Goal: Task Accomplishment & Management: Use online tool/utility

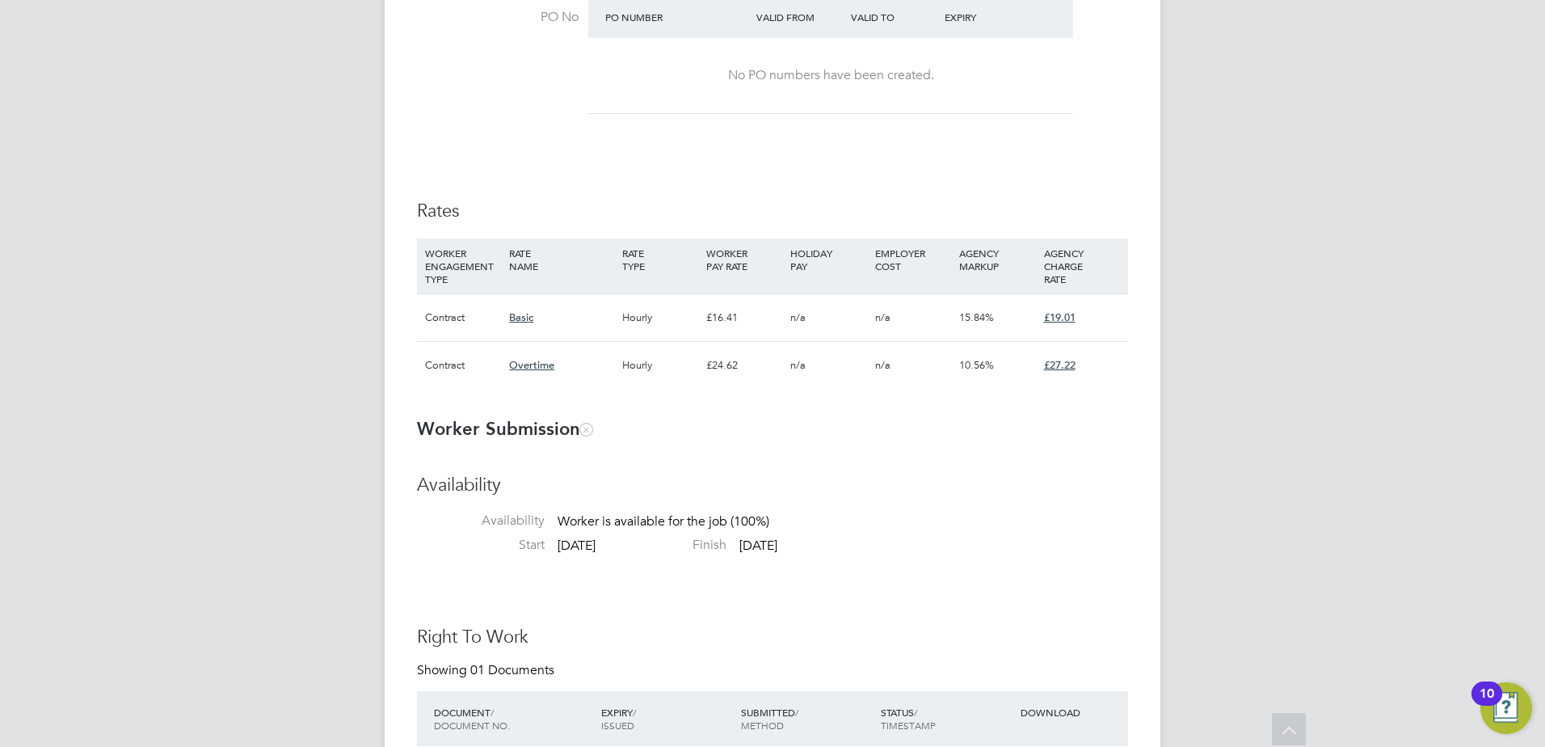
scroll to position [26, 319]
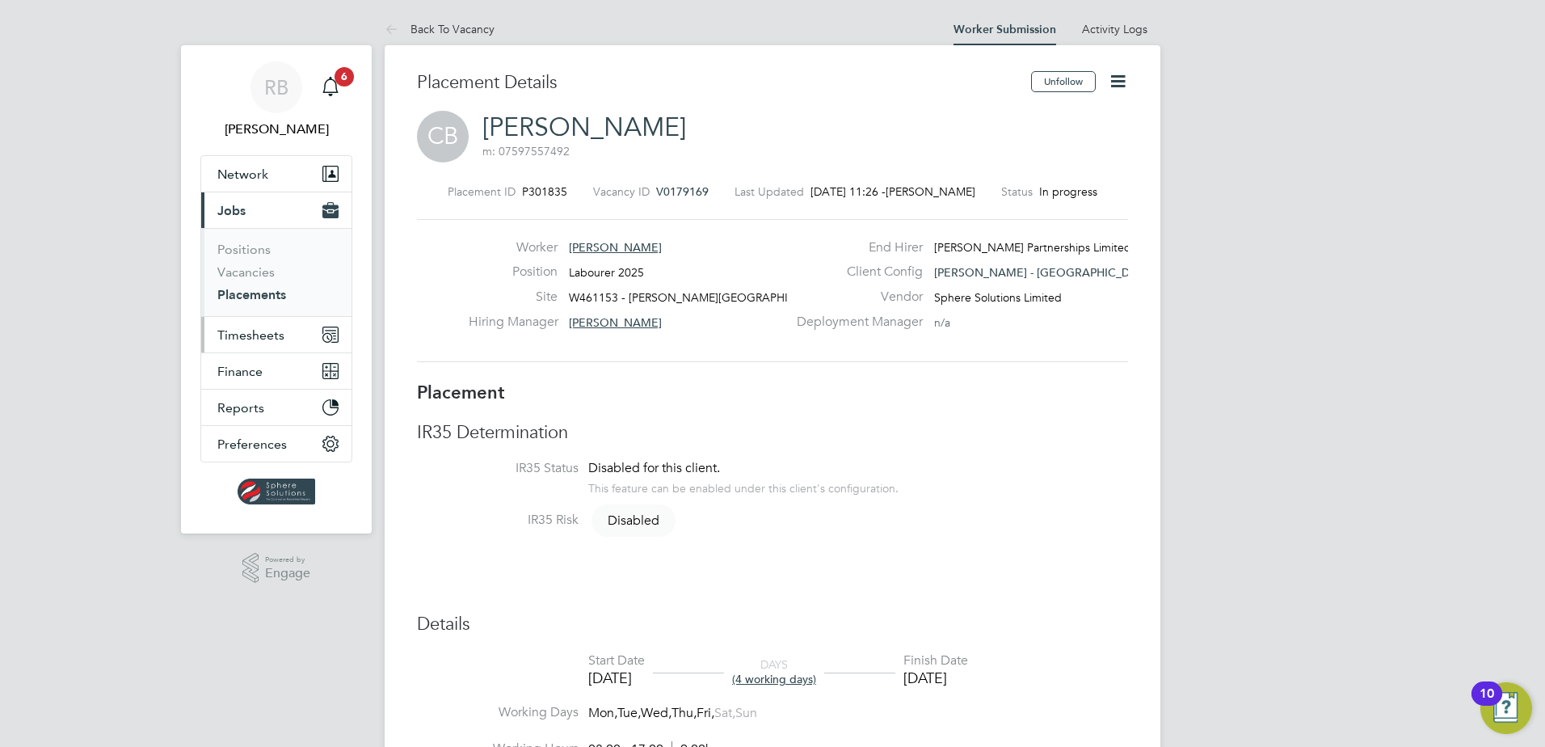
click at [262, 332] on span "Timesheets" at bounding box center [250, 334] width 67 height 15
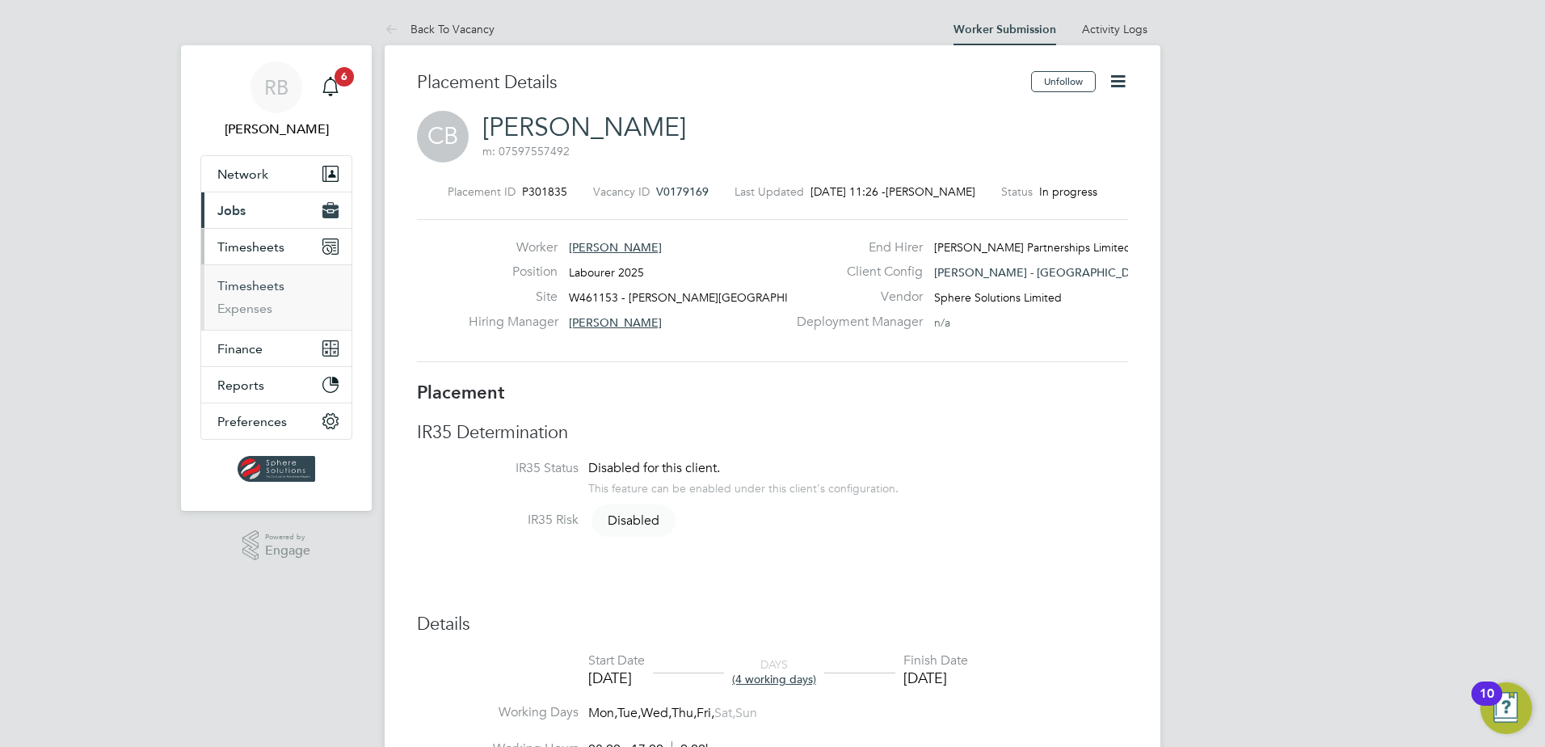
click at [257, 286] on link "Timesheets" at bounding box center [250, 285] width 67 height 15
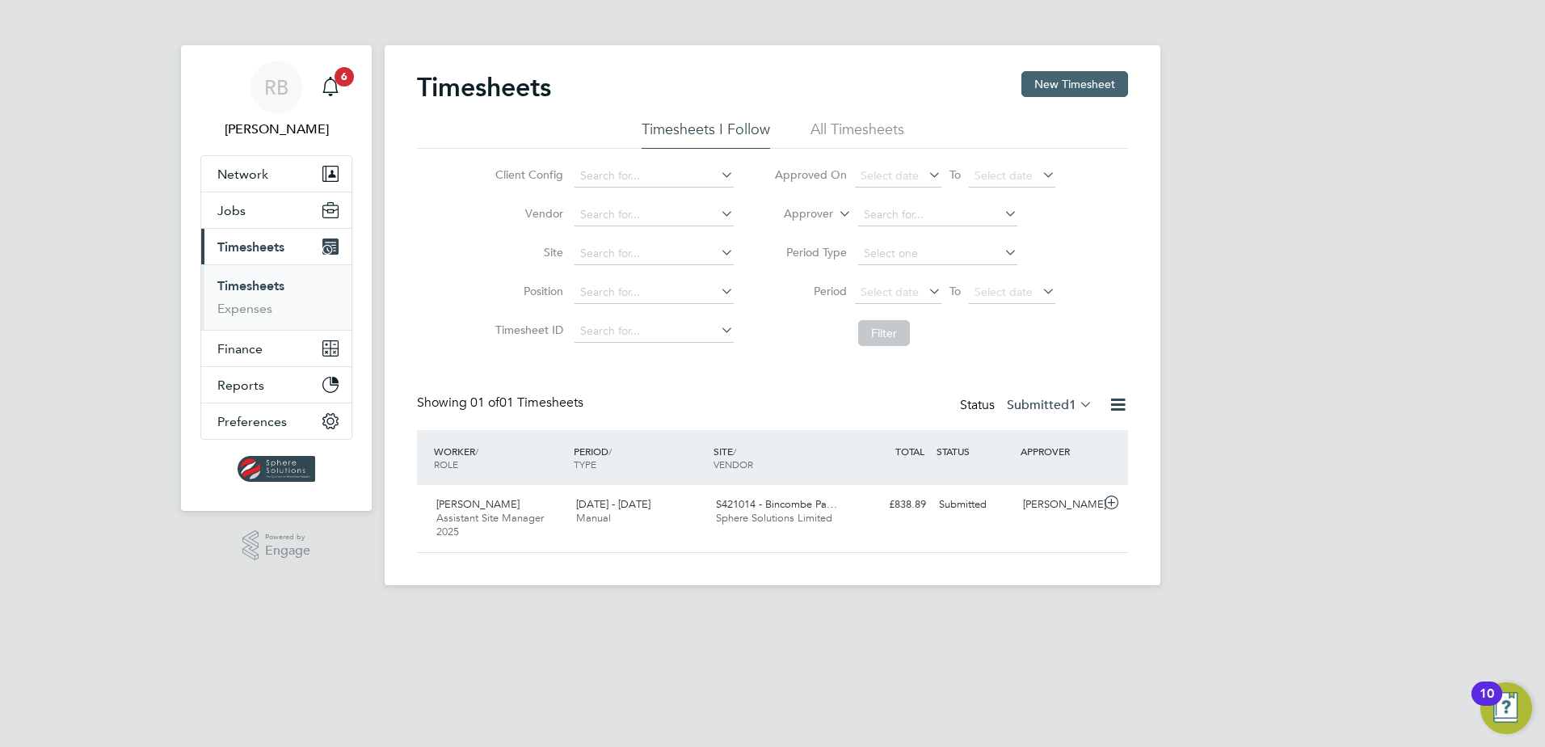
click at [1081, 78] on button "New Timesheet" at bounding box center [1075, 84] width 107 height 26
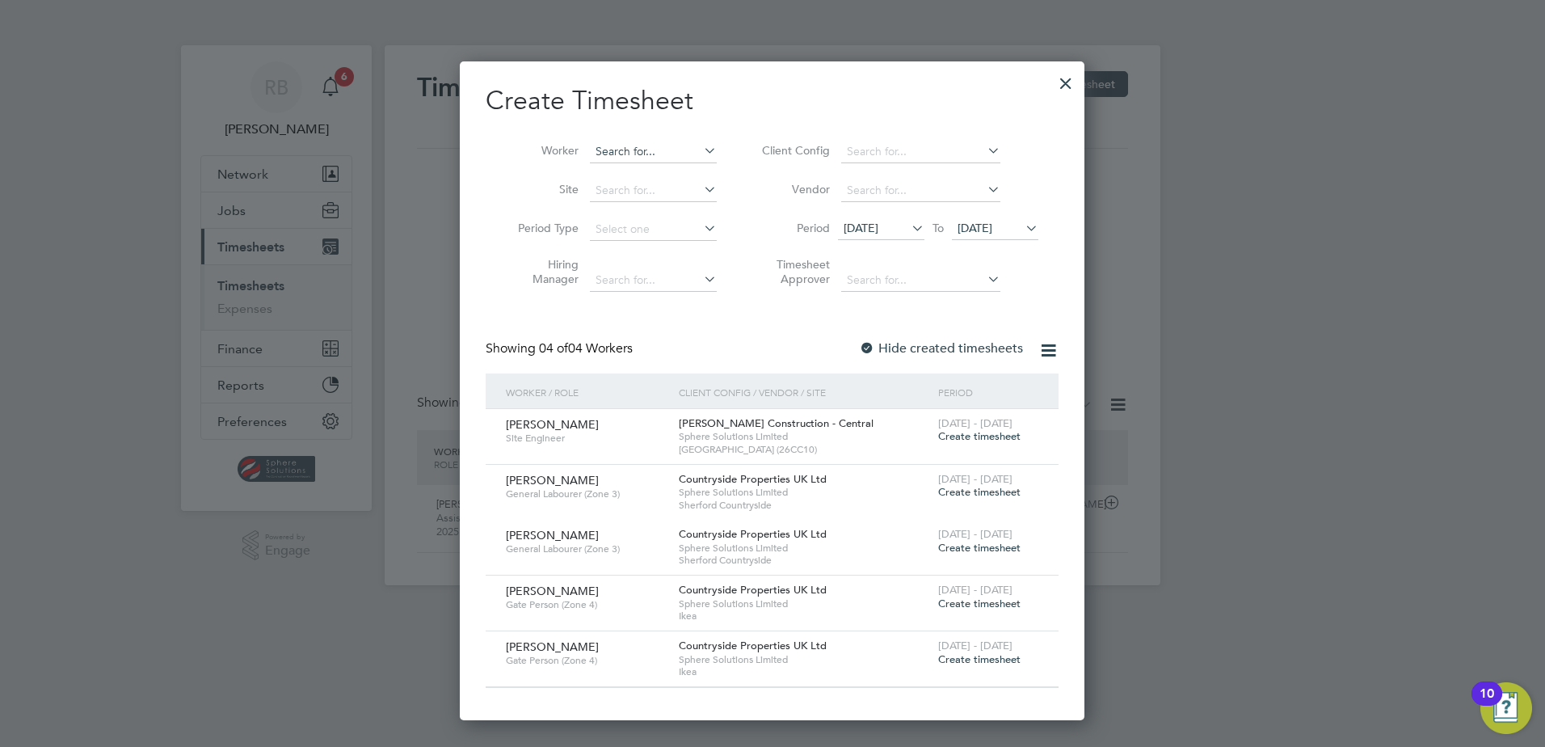
click at [653, 151] on input at bounding box center [653, 152] width 127 height 23
click at [663, 182] on li "Roy Wa rd" at bounding box center [658, 173] width 139 height 22
type input "Roy Ward"
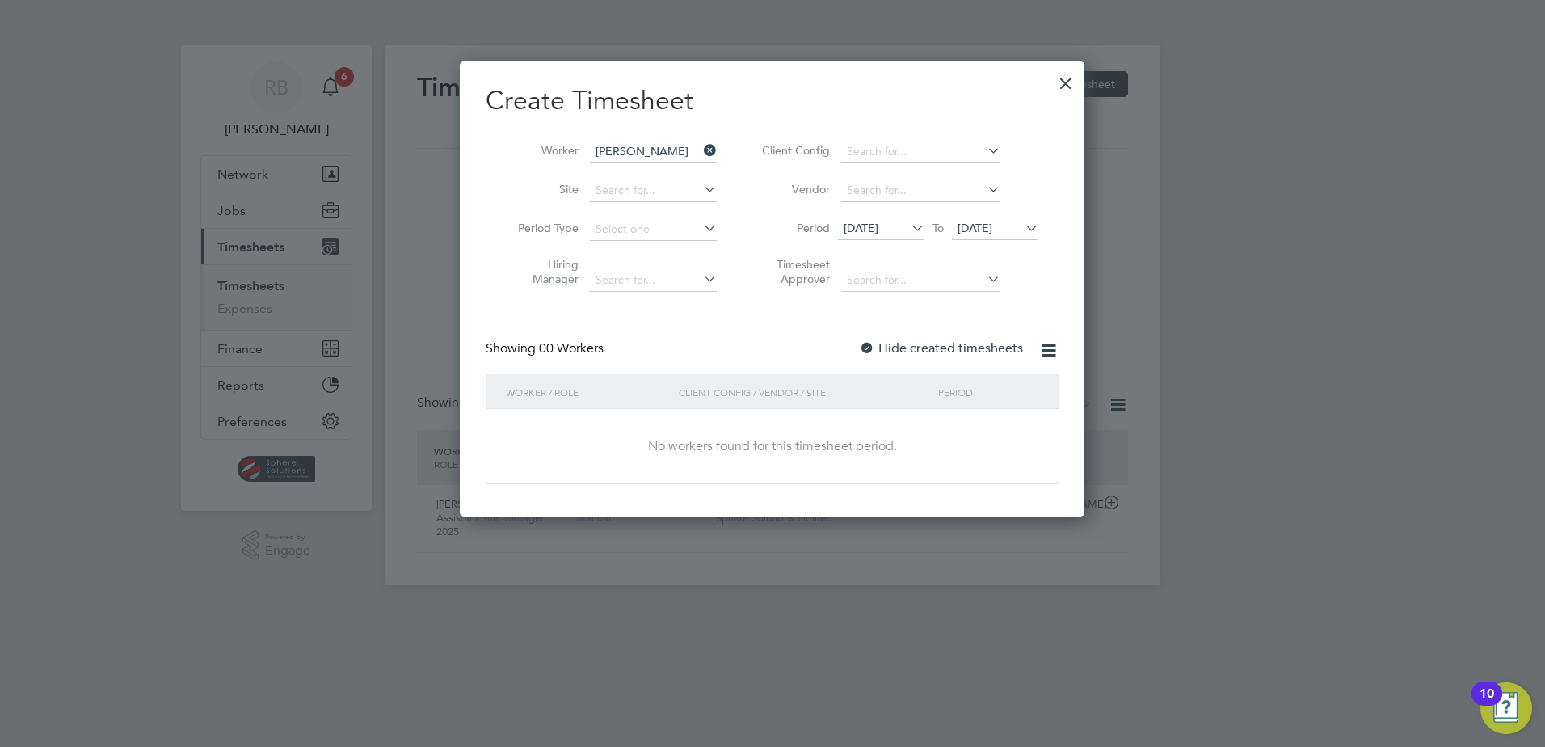
click at [907, 350] on label "Hide created timesheets" at bounding box center [941, 348] width 164 height 16
click at [961, 234] on span "19 Aug 2025" at bounding box center [995, 229] width 86 height 22
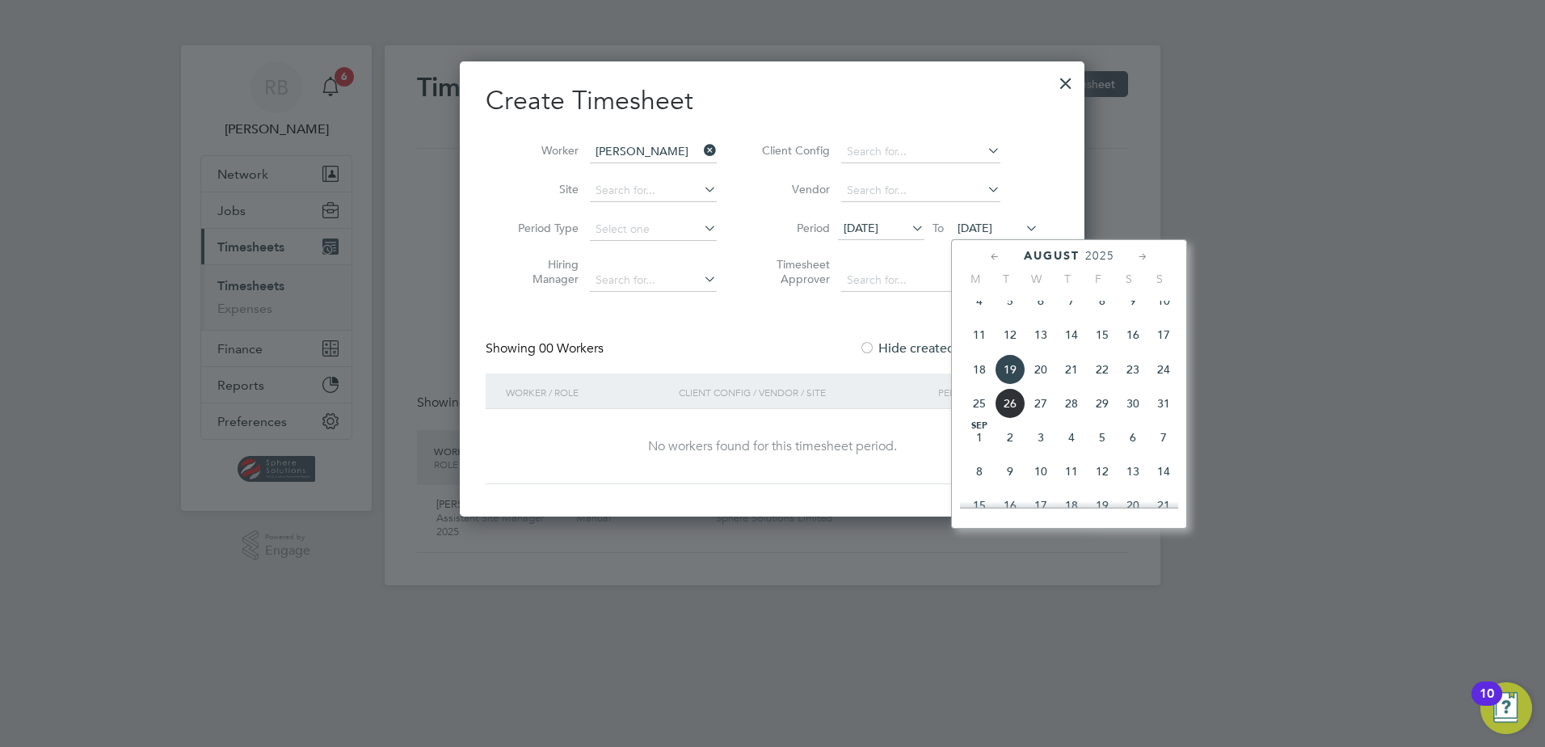
click at [1151, 413] on span "31" at bounding box center [1164, 403] width 31 height 31
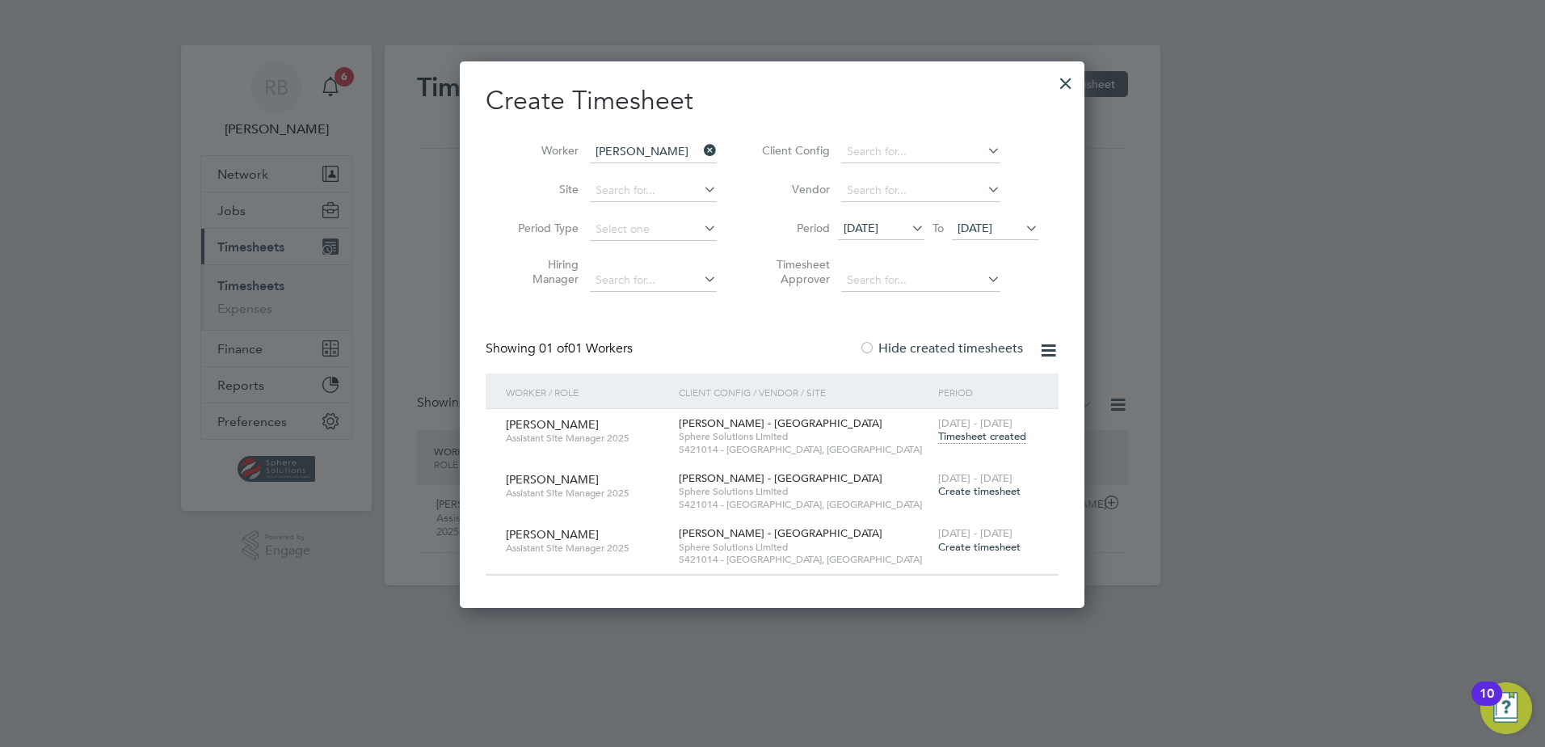
click at [988, 431] on span "Timesheet created" at bounding box center [982, 436] width 88 height 15
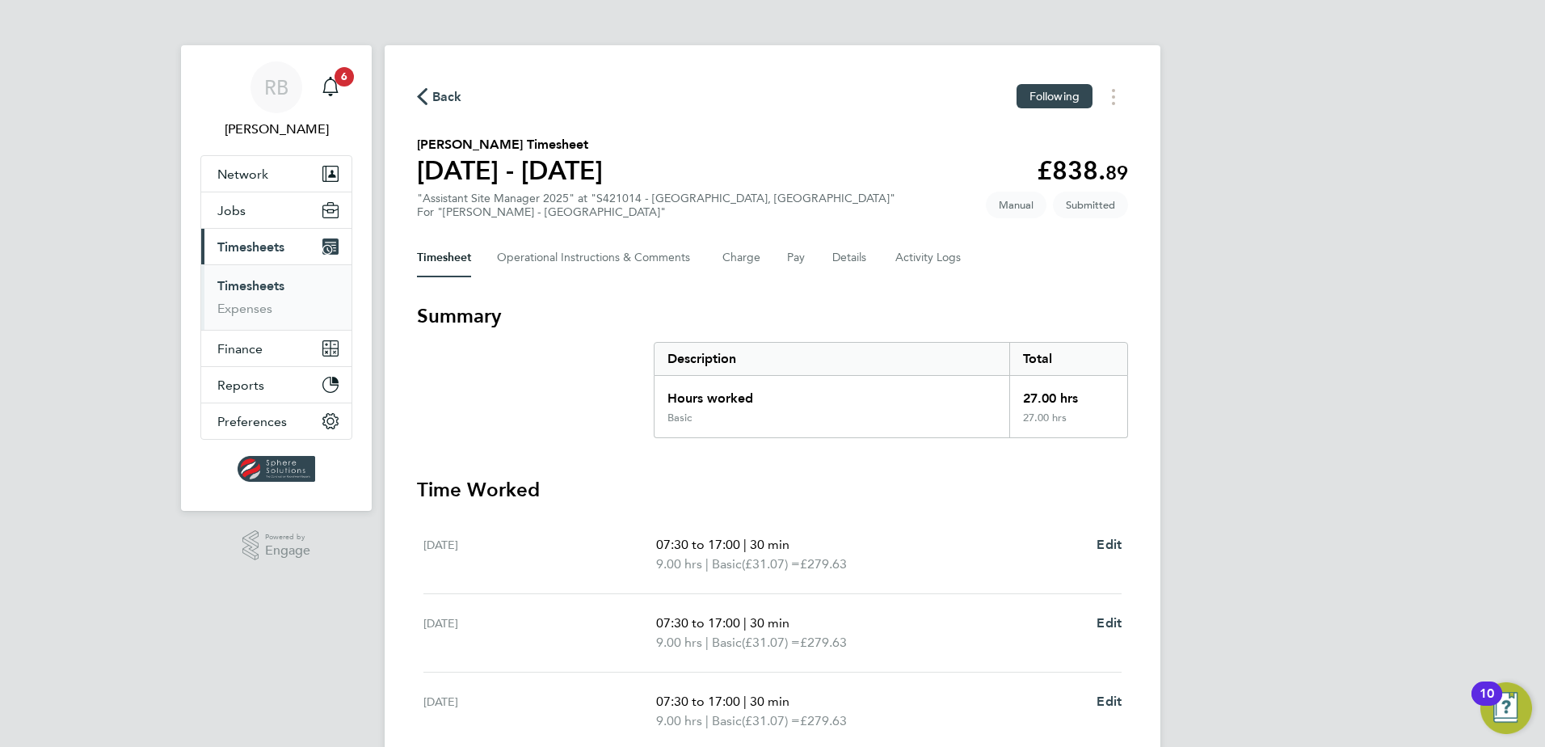
click at [1309, 339] on div "RB Rob Bennett Notifications 6 Applications: Network Team Members Businesses Si…" at bounding box center [772, 446] width 1545 height 893
click at [1119, 95] on button "Timesheets Menu" at bounding box center [1113, 96] width 29 height 25
click at [1235, 145] on div "RB Rob Bennett Notifications 6 Applications: Network Team Members Businesses Si…" at bounding box center [772, 446] width 1545 height 893
click at [861, 265] on button "Details" at bounding box center [850, 257] width 37 height 39
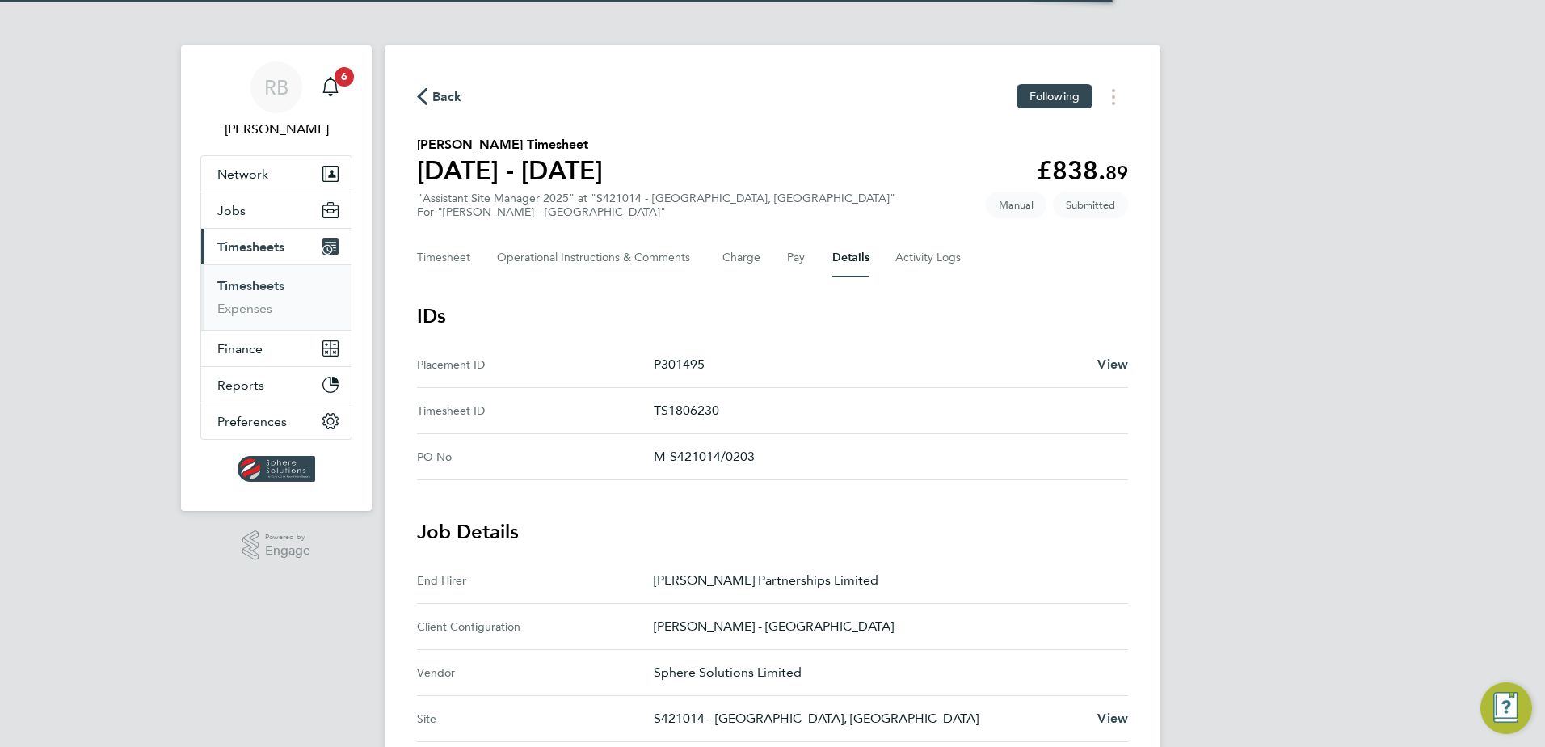
click at [1339, 213] on div "RB Rob Bennett Notifications 6 Applications: Network Team Members Businesses Si…" at bounding box center [772, 641] width 1545 height 1283
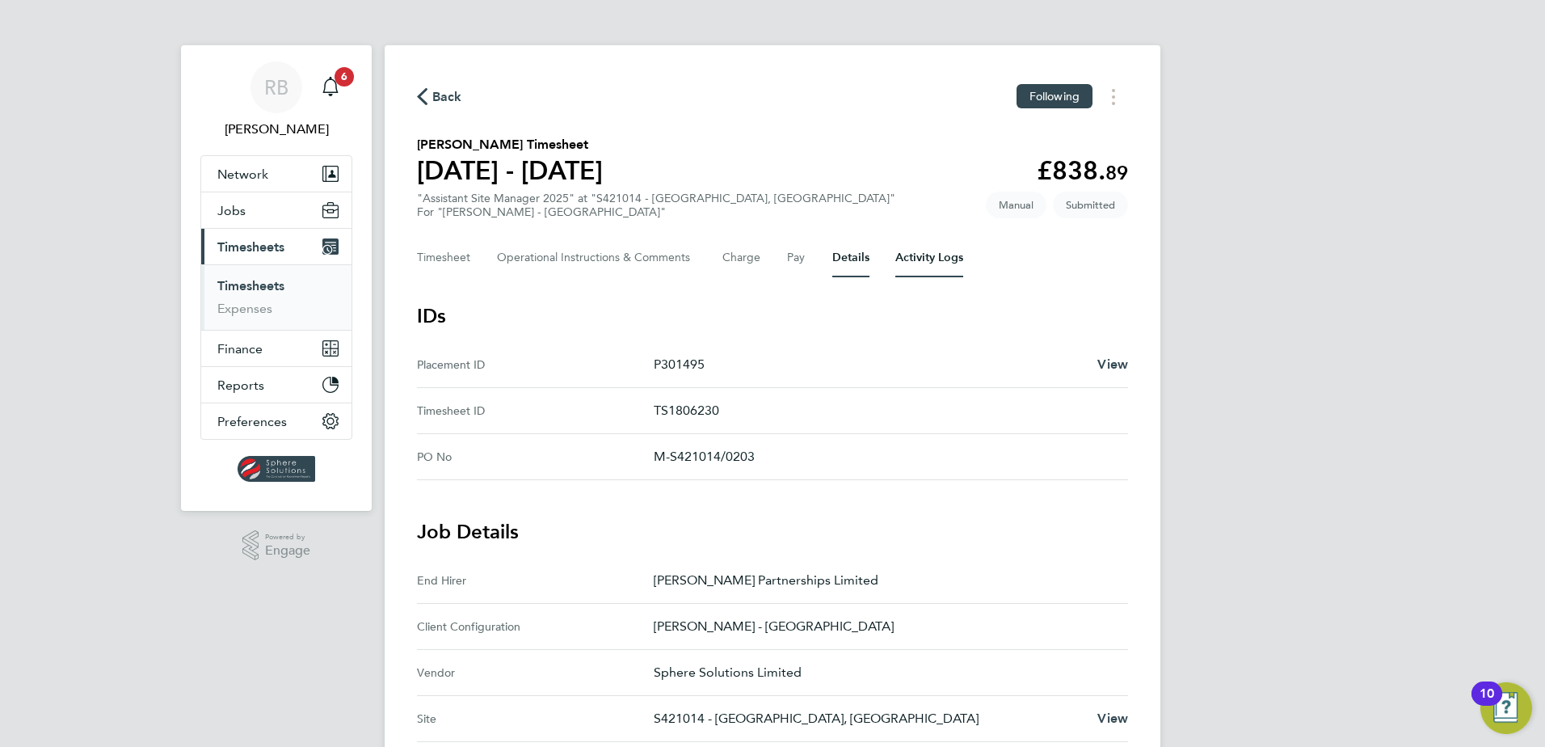
click at [935, 268] on Logs-tab "Activity Logs" at bounding box center [930, 257] width 68 height 39
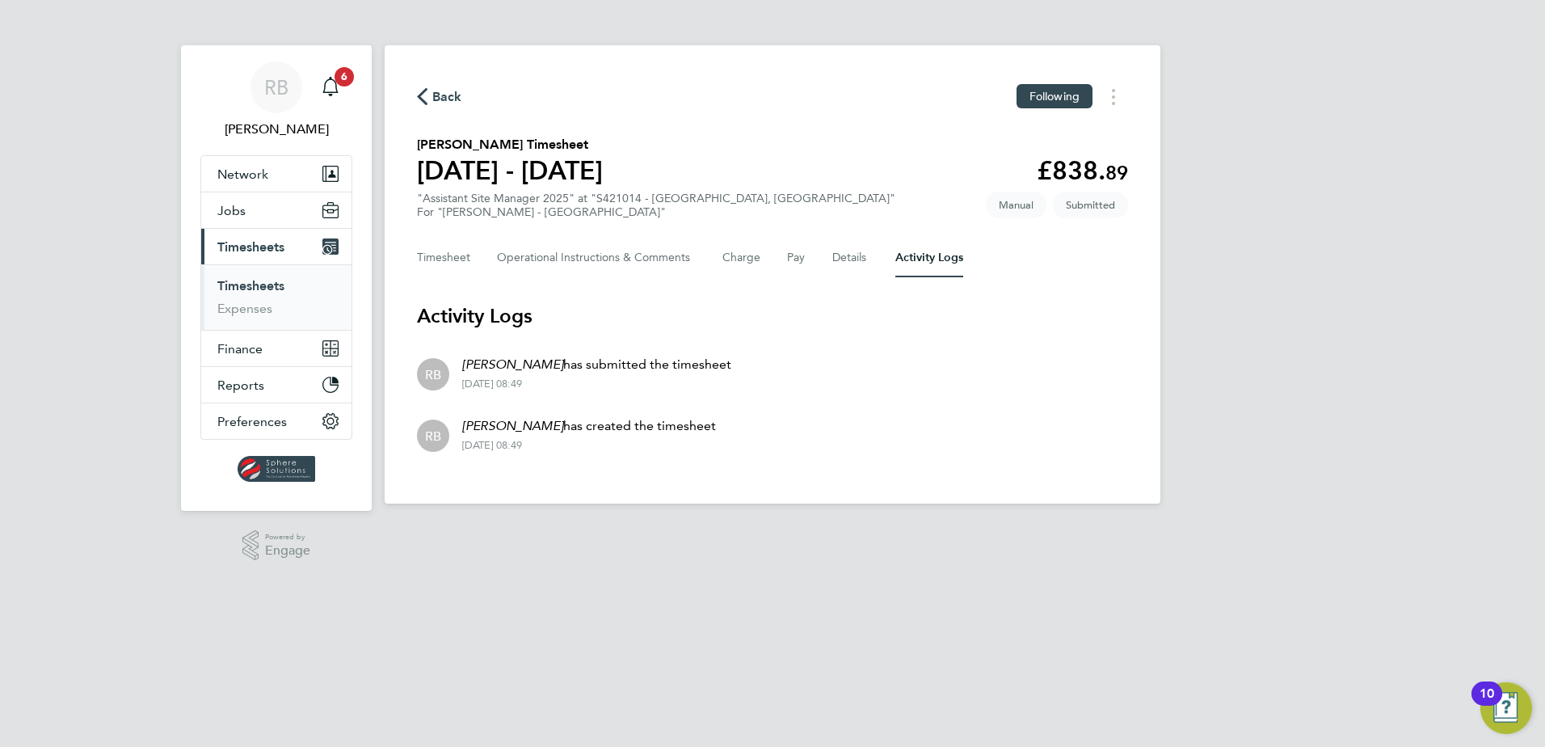
click at [697, 529] on html "RB Rob Bennett Notifications 6 Applications: Network Team Members Businesses Si…" at bounding box center [772, 264] width 1545 height 529
click at [440, 246] on button "Timesheet" at bounding box center [444, 257] width 54 height 39
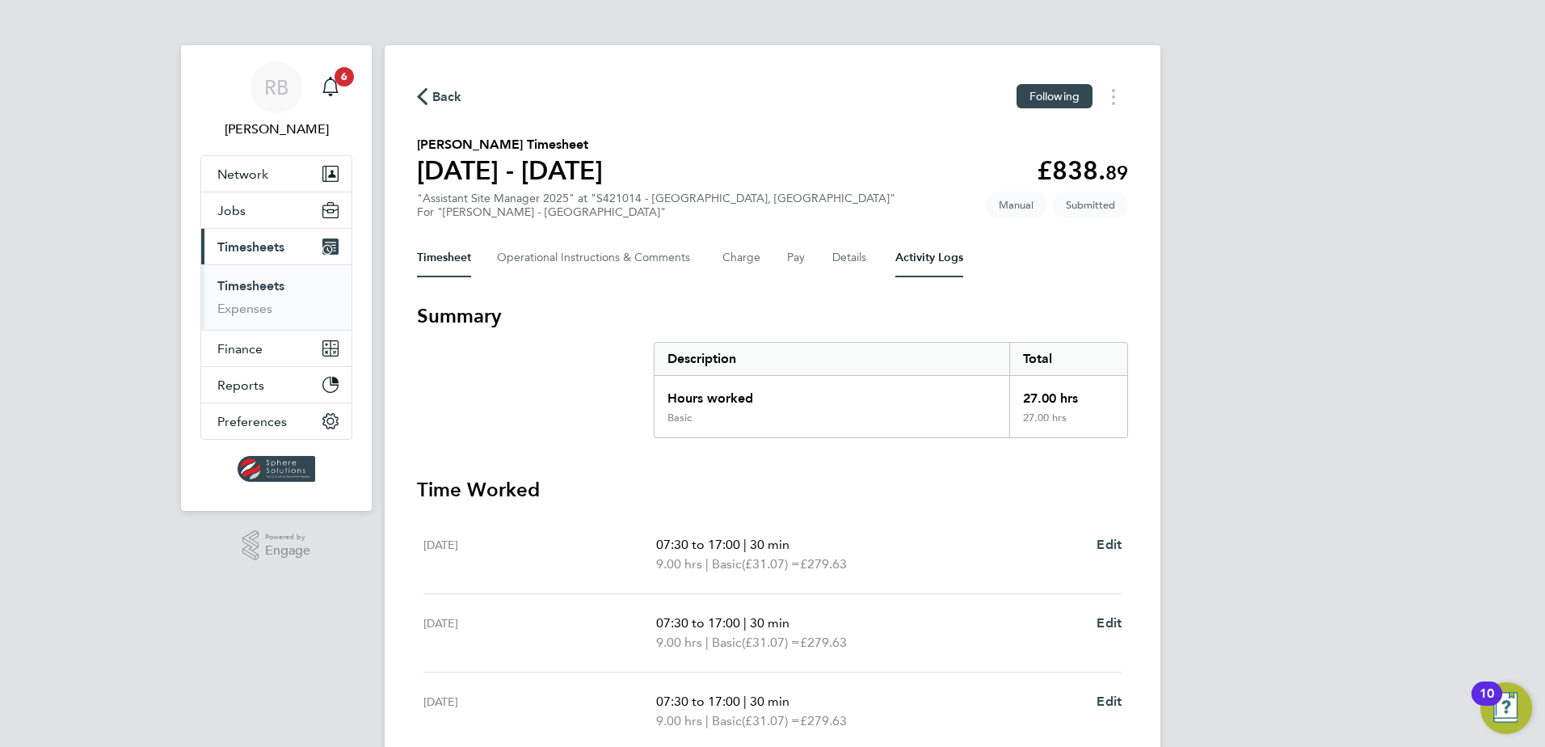
click at [897, 256] on Logs-tab "Activity Logs" at bounding box center [930, 257] width 68 height 39
